Goal: Task Accomplishment & Management: Manage account settings

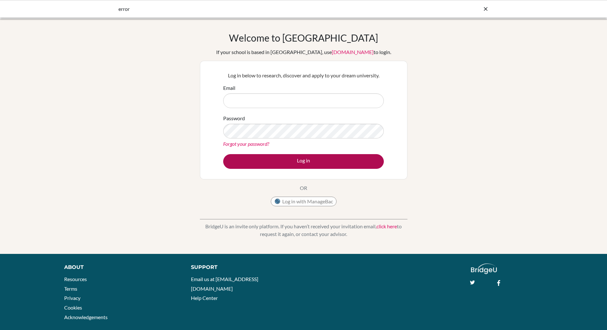
type input "satriani.manalu@sampoernaacademy.sch.id"
click at [300, 161] on button "Log in" at bounding box center [303, 161] width 161 height 15
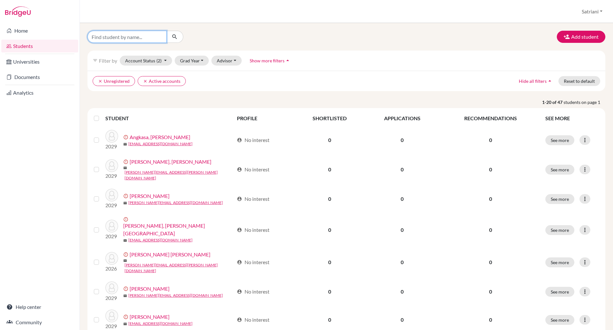
click at [120, 40] on input "Find student by name..." at bounding box center [127, 37] width 79 height 12
type input "vihaan"
click button "submit" at bounding box center [174, 37] width 17 height 12
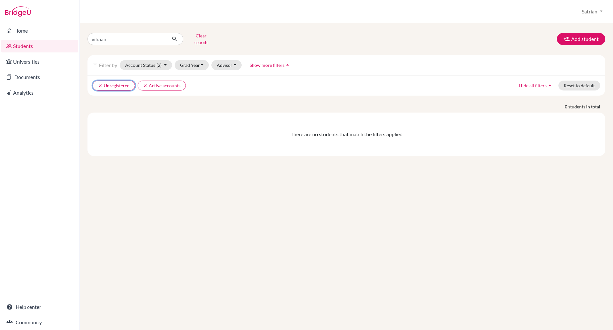
click at [101, 83] on icon "clear" at bounding box center [100, 85] width 4 height 4
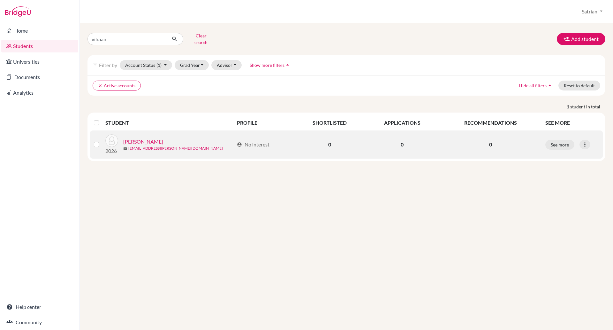
click at [142, 138] on link "Kedia, Vihaan" at bounding box center [143, 142] width 40 height 8
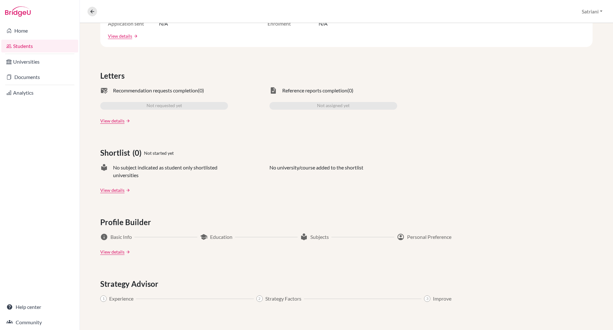
scroll to position [232, 0]
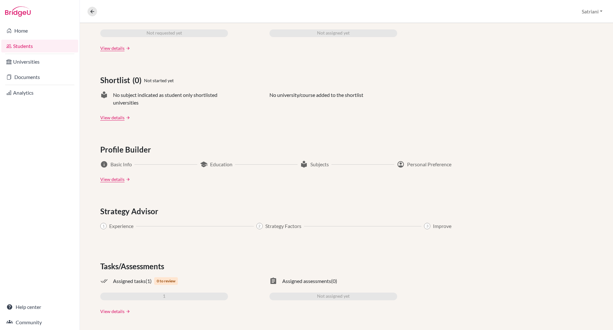
click at [118, 311] on link "View details" at bounding box center [112, 311] width 24 height 7
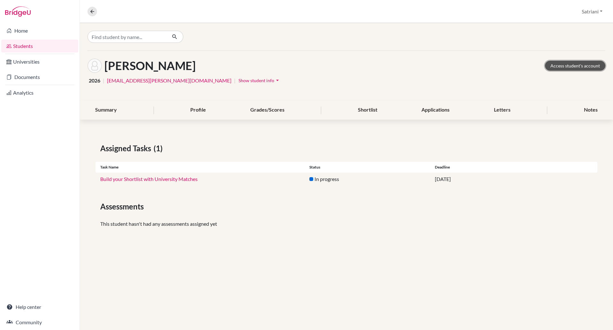
click at [564, 67] on link "Access student's account" at bounding box center [575, 66] width 60 height 10
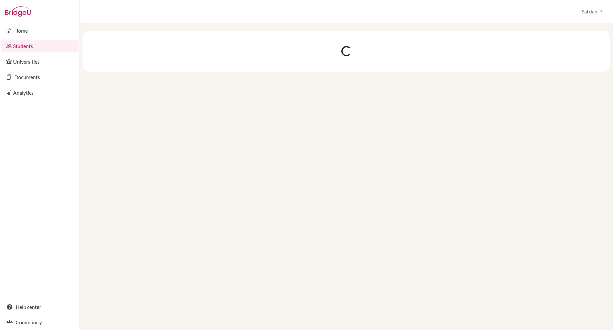
click at [30, 50] on link "Students" at bounding box center [39, 46] width 77 height 13
click at [35, 49] on link "Students" at bounding box center [39, 46] width 77 height 13
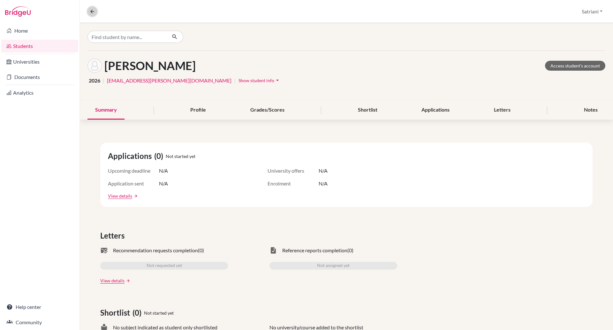
click at [93, 13] on icon at bounding box center [92, 12] width 6 height 6
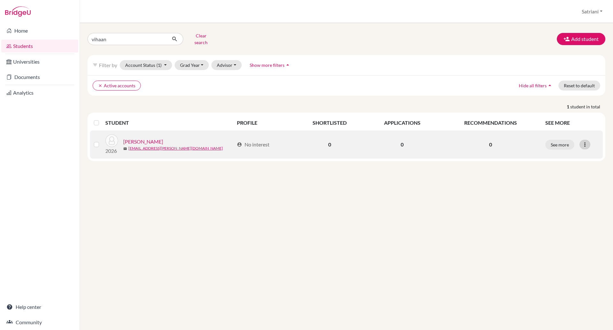
click at [588, 141] on icon at bounding box center [585, 144] width 6 height 6
click at [576, 173] on button "Reset Password" at bounding box center [557, 178] width 50 height 10
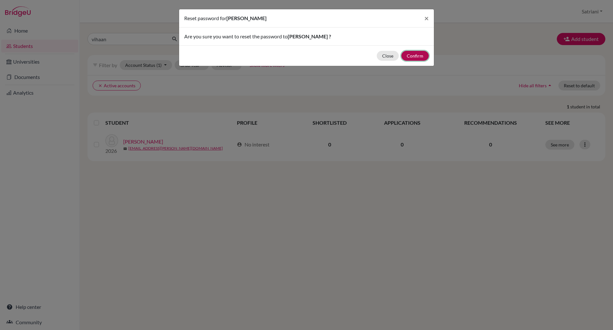
click at [418, 56] on button "Confirm" at bounding box center [415, 56] width 27 height 10
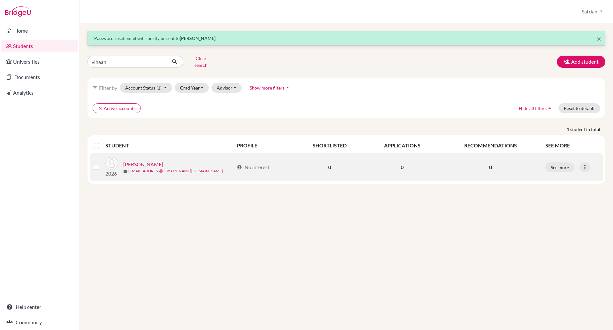
click at [147, 161] on link "Kedia, Vihaan" at bounding box center [143, 164] width 40 height 8
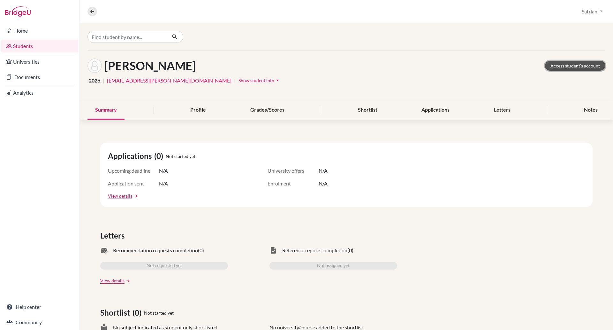
click at [562, 63] on link "Access student's account" at bounding box center [575, 66] width 60 height 10
